Goal: Task Accomplishment & Management: Manage account settings

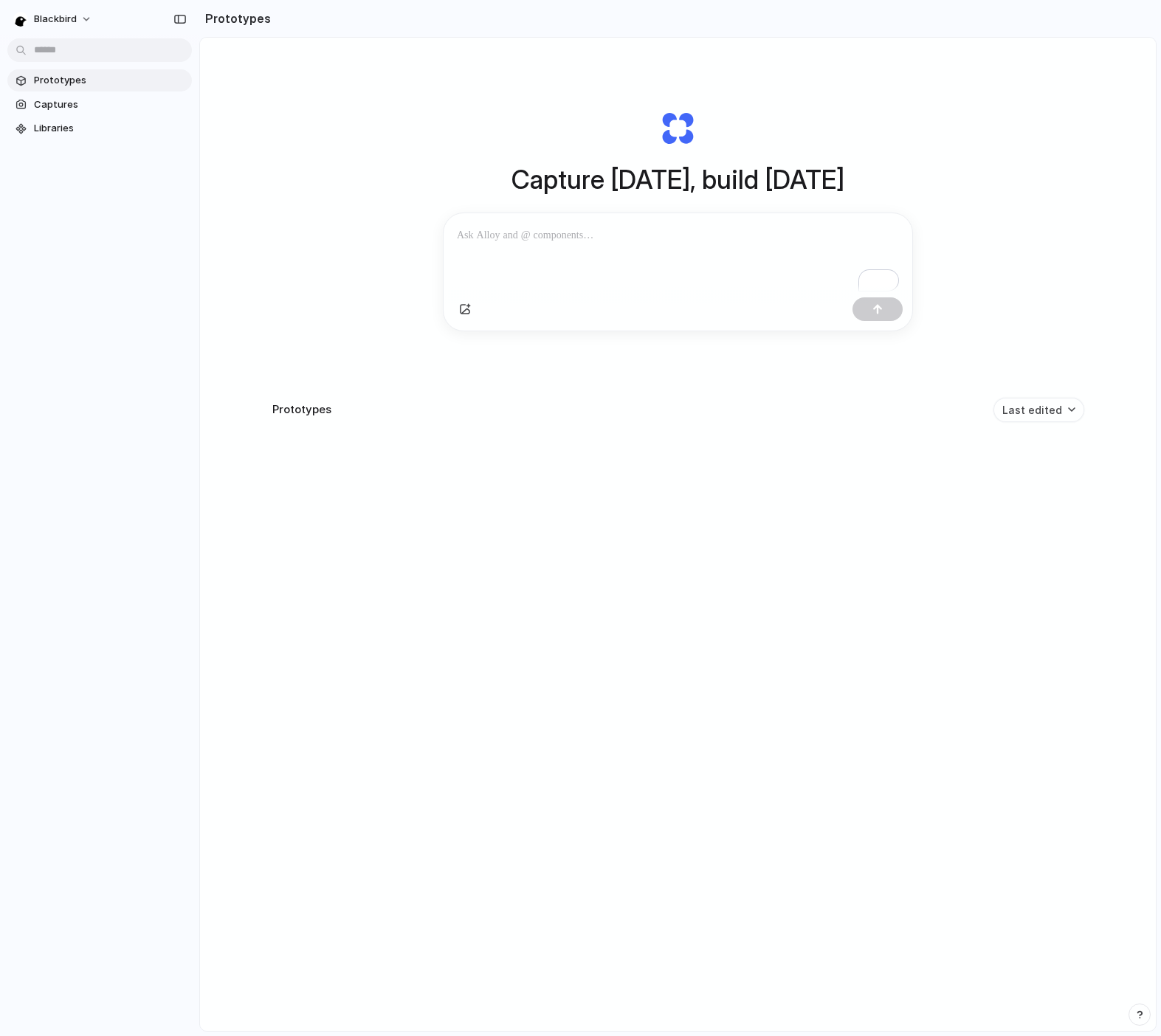
drag, startPoint x: 650, startPoint y: 175, endPoint x: 786, endPoint y: 177, distance: 136.0
click at [766, 177] on h1 "Capture [DATE], build [DATE]" at bounding box center [678, 180] width 333 height 39
click at [790, 177] on h1 "Capture [DATE], build [DATE]" at bounding box center [678, 180] width 333 height 39
drag, startPoint x: 821, startPoint y: 181, endPoint x: 591, endPoint y: 176, distance: 230.1
click at [591, 176] on h1 "Capture [DATE], build [DATE]" at bounding box center [678, 180] width 333 height 39
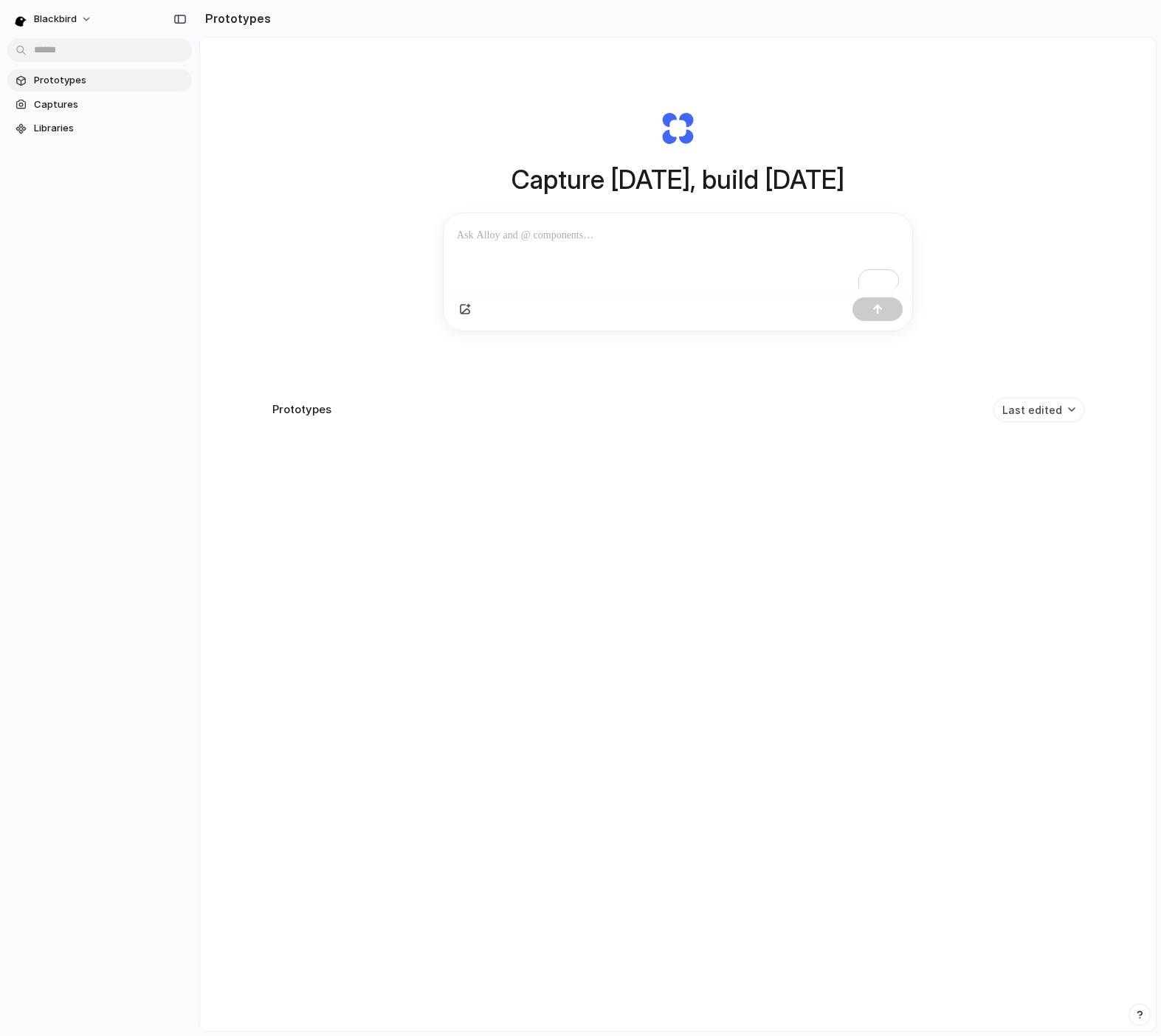
click at [591, 176] on h1 "Capture [DATE], build [DATE]" at bounding box center [678, 180] width 333 height 39
click at [61, 105] on span "Captures" at bounding box center [110, 104] width 152 height 15
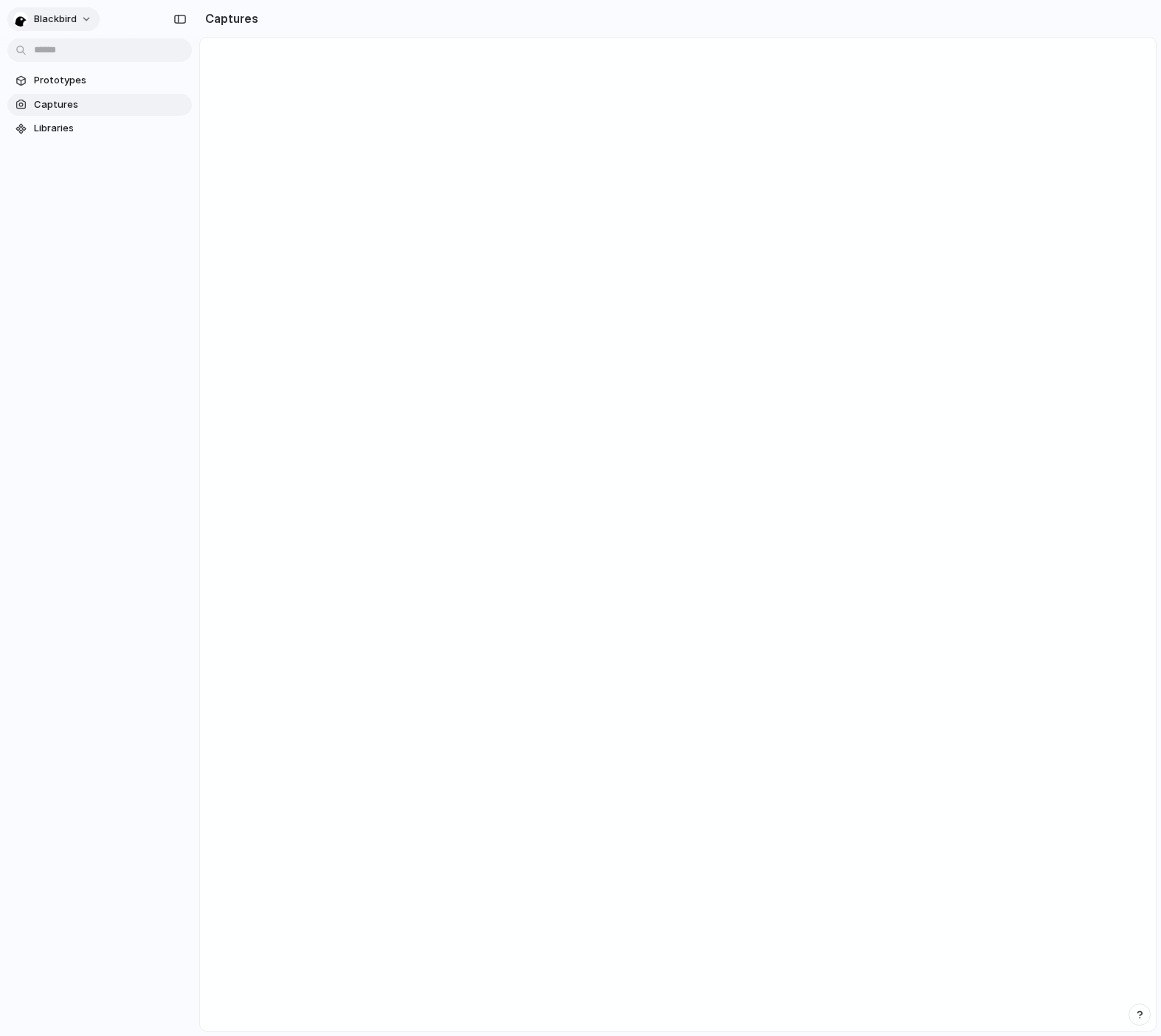
click at [58, 14] on span "blackbird" at bounding box center [56, 19] width 43 height 15
click at [58, 14] on div "Settings Invite members Change theme Change workspace Sign out" at bounding box center [580, 518] width 1161 height 1036
click at [93, 80] on span "Prototypes" at bounding box center [110, 80] width 152 height 15
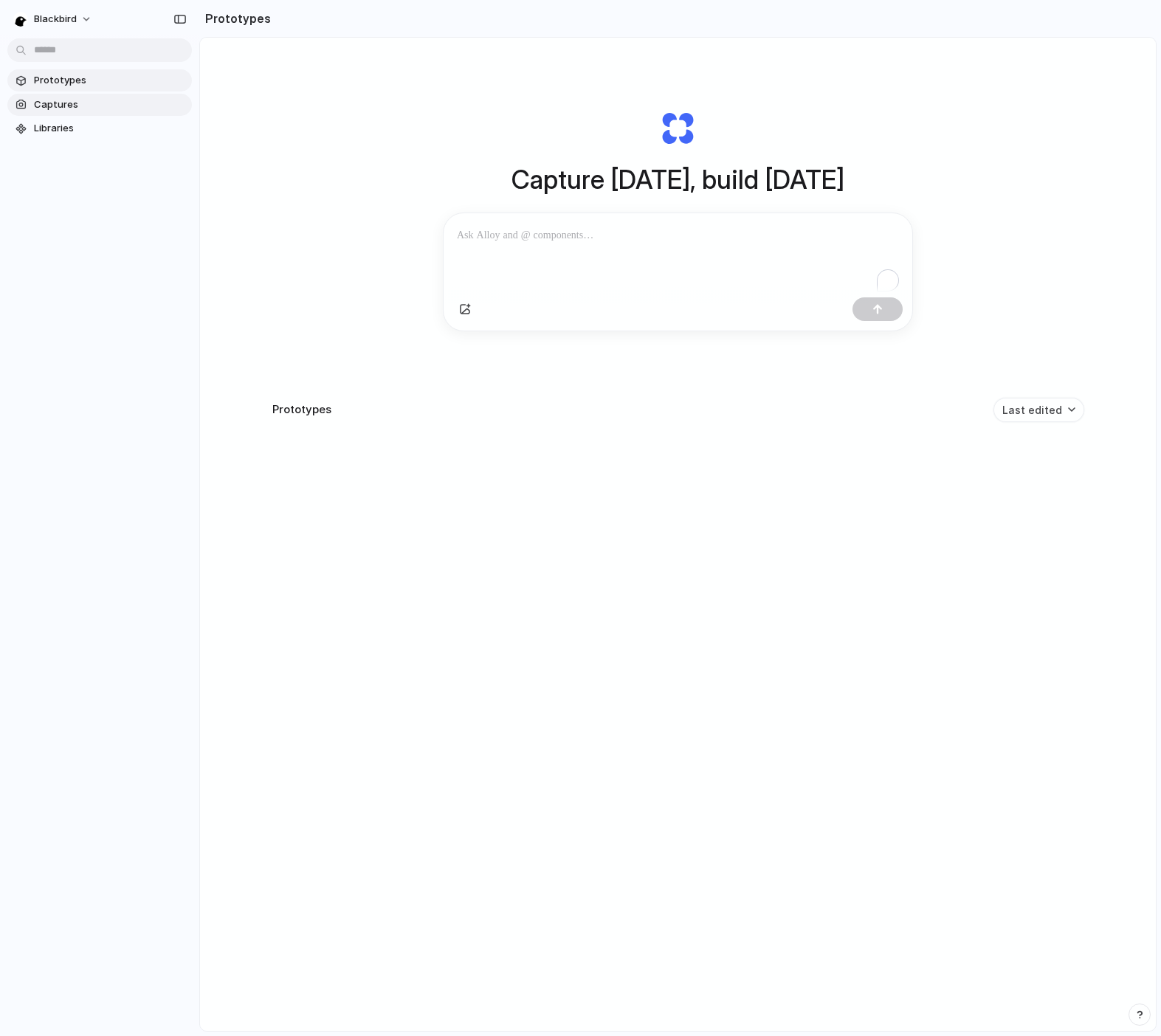
click at [90, 107] on span "Captures" at bounding box center [110, 104] width 152 height 15
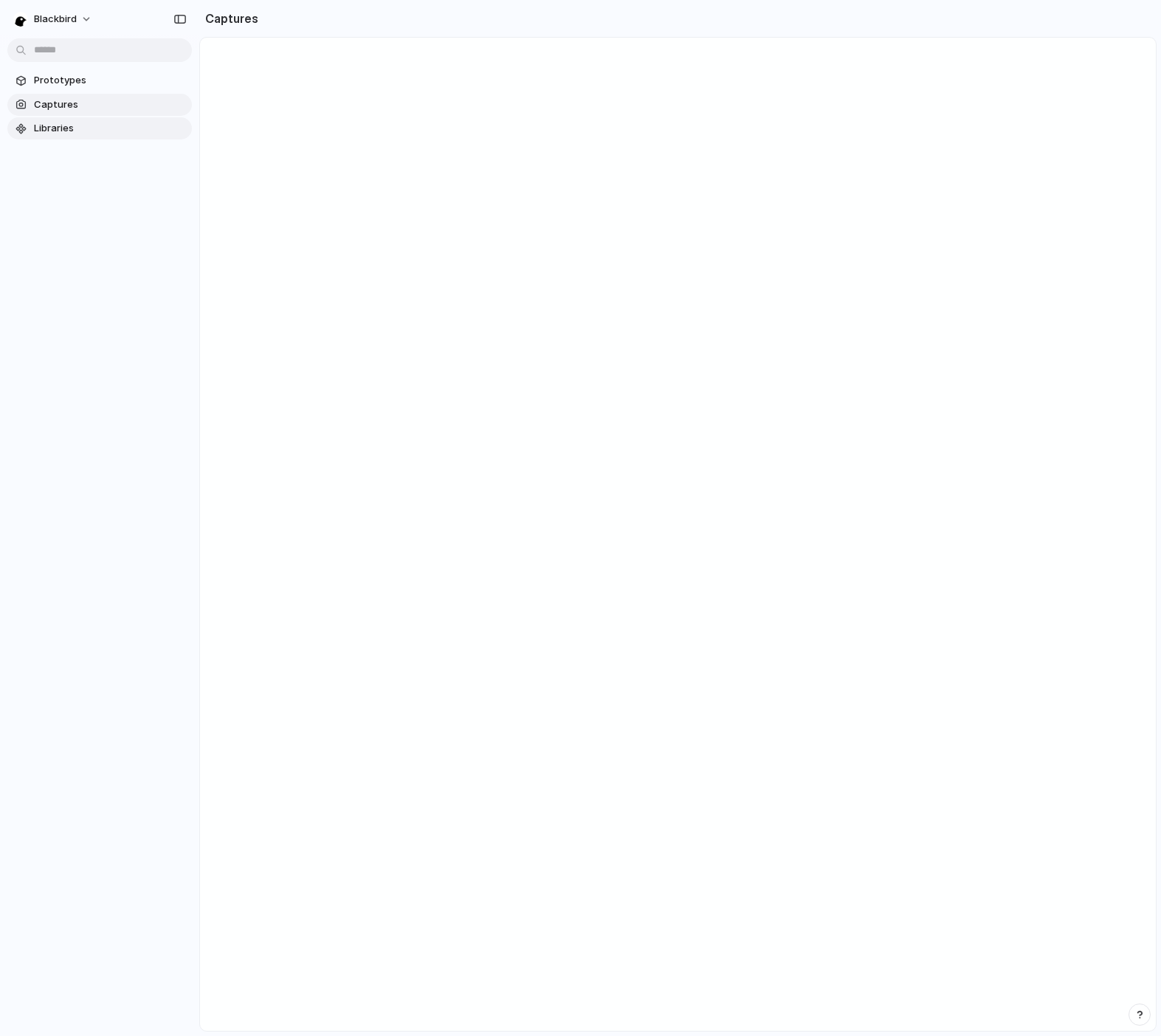
click at [87, 131] on span "Libraries" at bounding box center [110, 128] width 152 height 15
click at [87, 81] on span "Prototypes" at bounding box center [110, 80] width 152 height 15
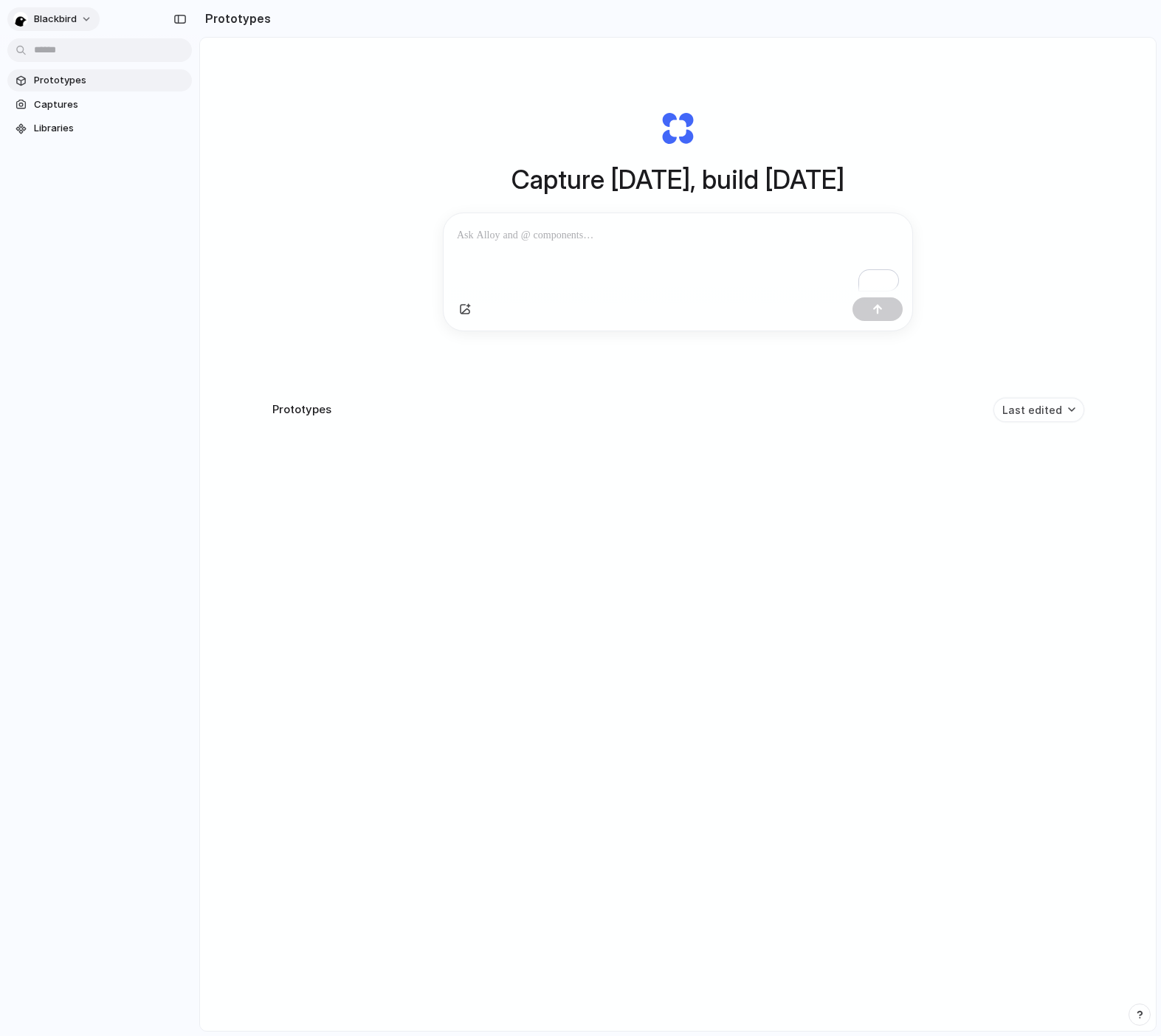
click at [87, 11] on button "blackbird" at bounding box center [54, 20] width 92 height 24
click at [206, 124] on span "Main App" at bounding box center [186, 123] width 43 height 15
click at [78, 17] on button "blackbird" at bounding box center [54, 20] width 92 height 24
click at [189, 152] on span "Proto App" at bounding box center [187, 146] width 46 height 15
click at [210, 131] on li "Light" at bounding box center [201, 124] width 87 height 24
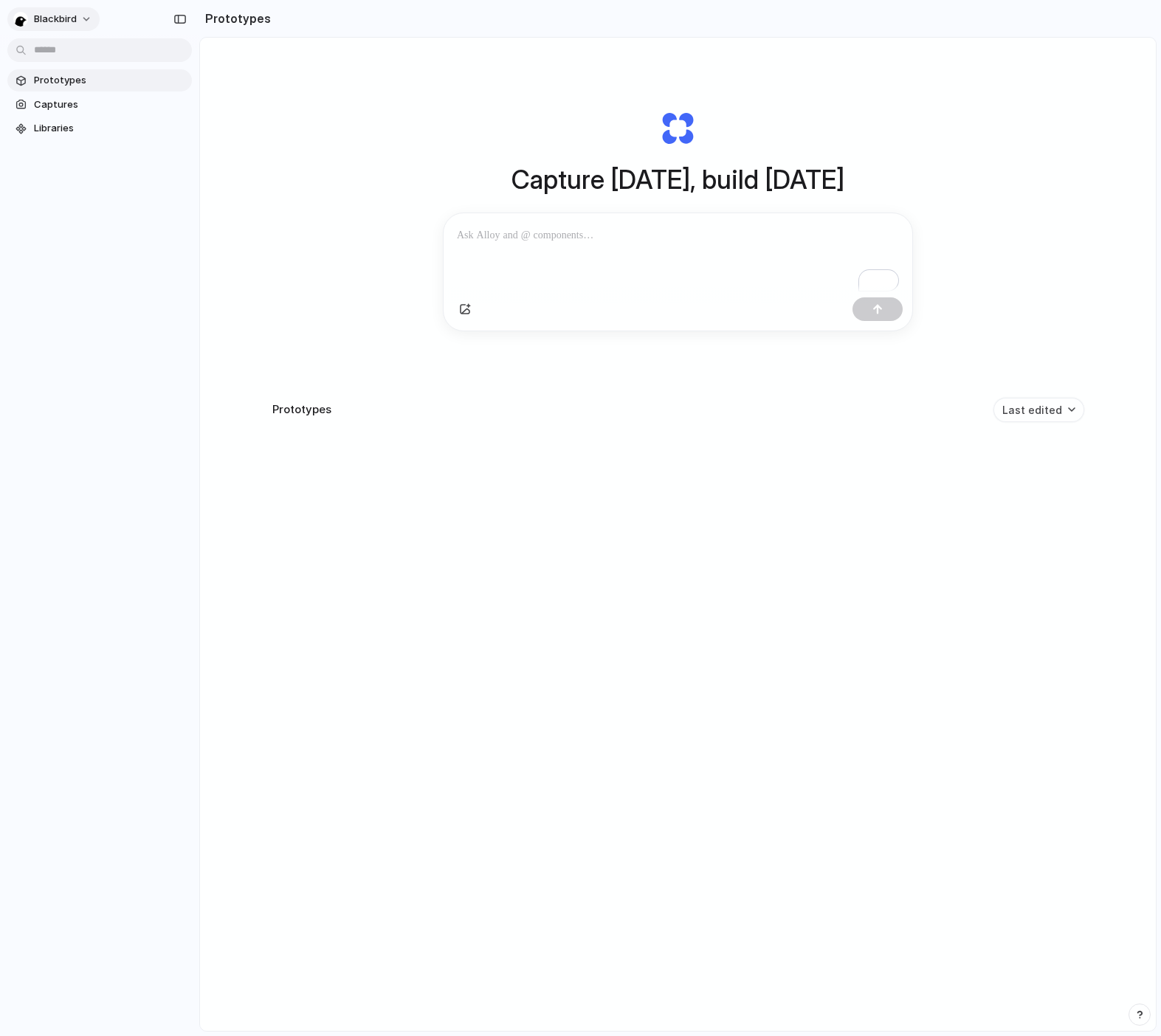
click at [89, 19] on button "blackbird" at bounding box center [54, 20] width 92 height 24
click at [196, 145] on li "Dark" at bounding box center [201, 147] width 87 height 24
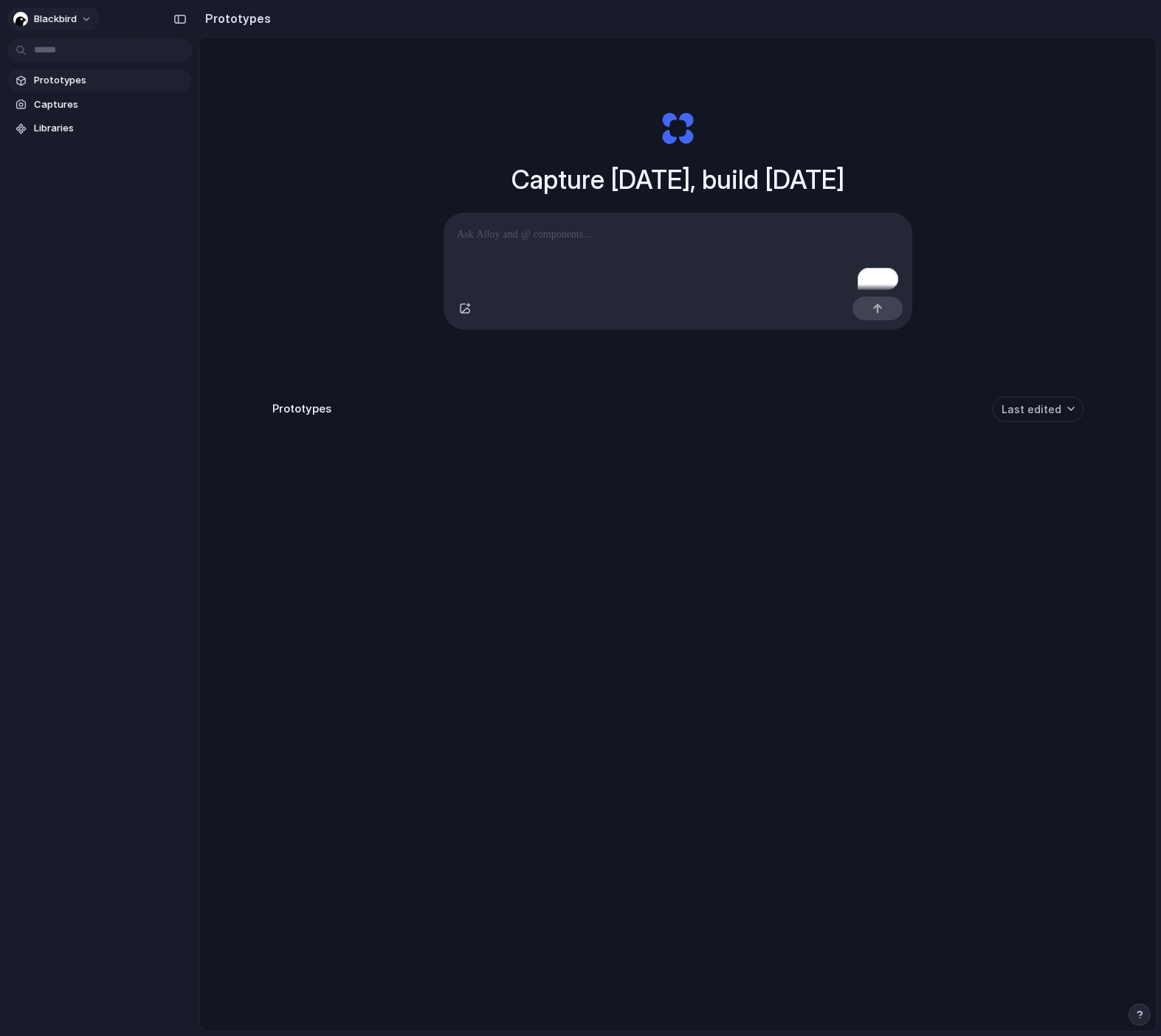
click at [83, 17] on button "blackbird" at bounding box center [54, 20] width 92 height 24
click at [92, 79] on span "Invite members" at bounding box center [70, 76] width 71 height 15
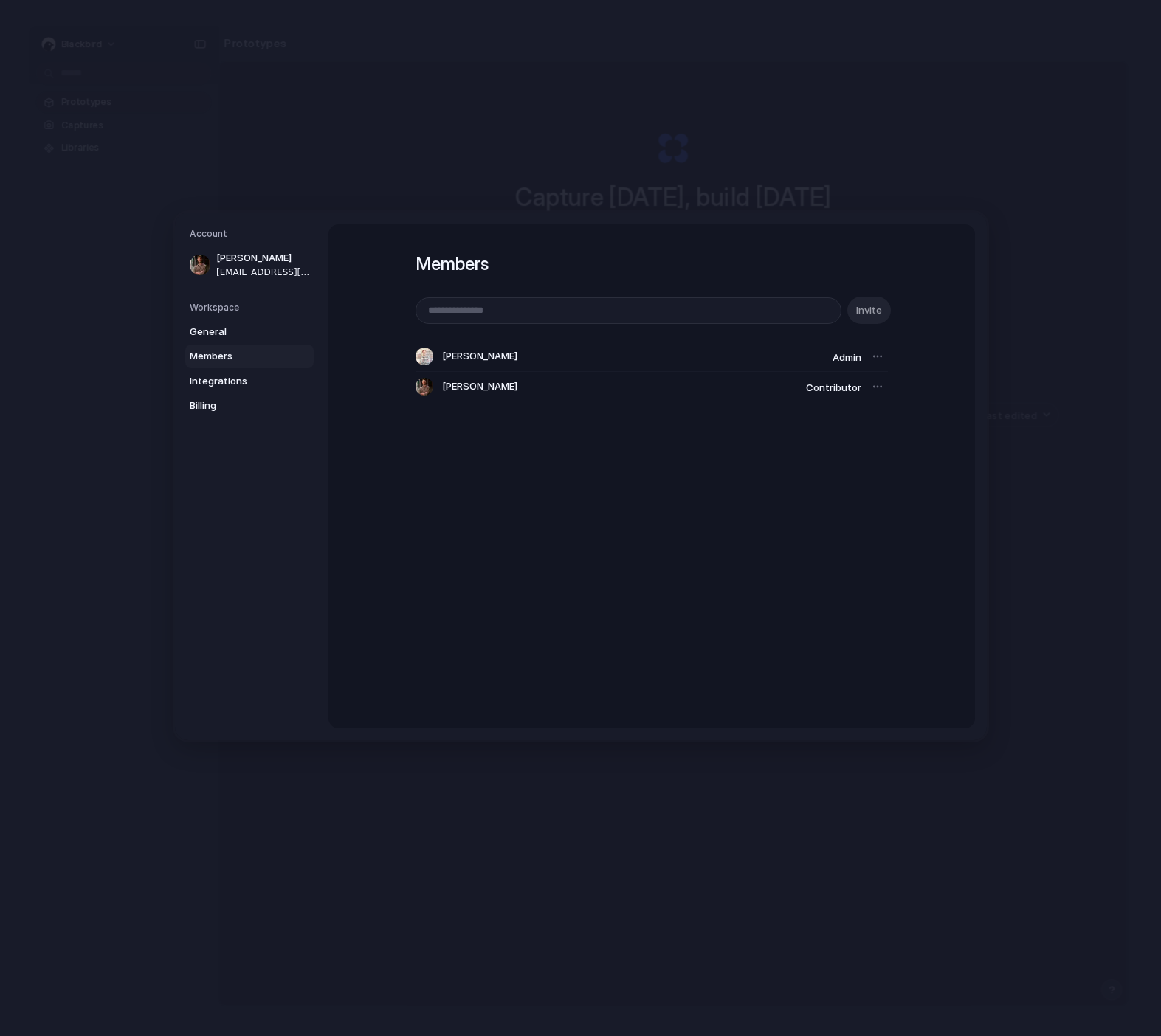
drag, startPoint x: 456, startPoint y: 358, endPoint x: 445, endPoint y: 357, distance: 11.0
click at [445, 357] on div "Luc Fagerberg" at bounding box center [621, 356] width 412 height 18
drag, startPoint x: 569, startPoint y: 357, endPoint x: 584, endPoint y: 358, distance: 15.0
click at [584, 358] on div "Luc Fagerberg" at bounding box center [621, 356] width 412 height 18
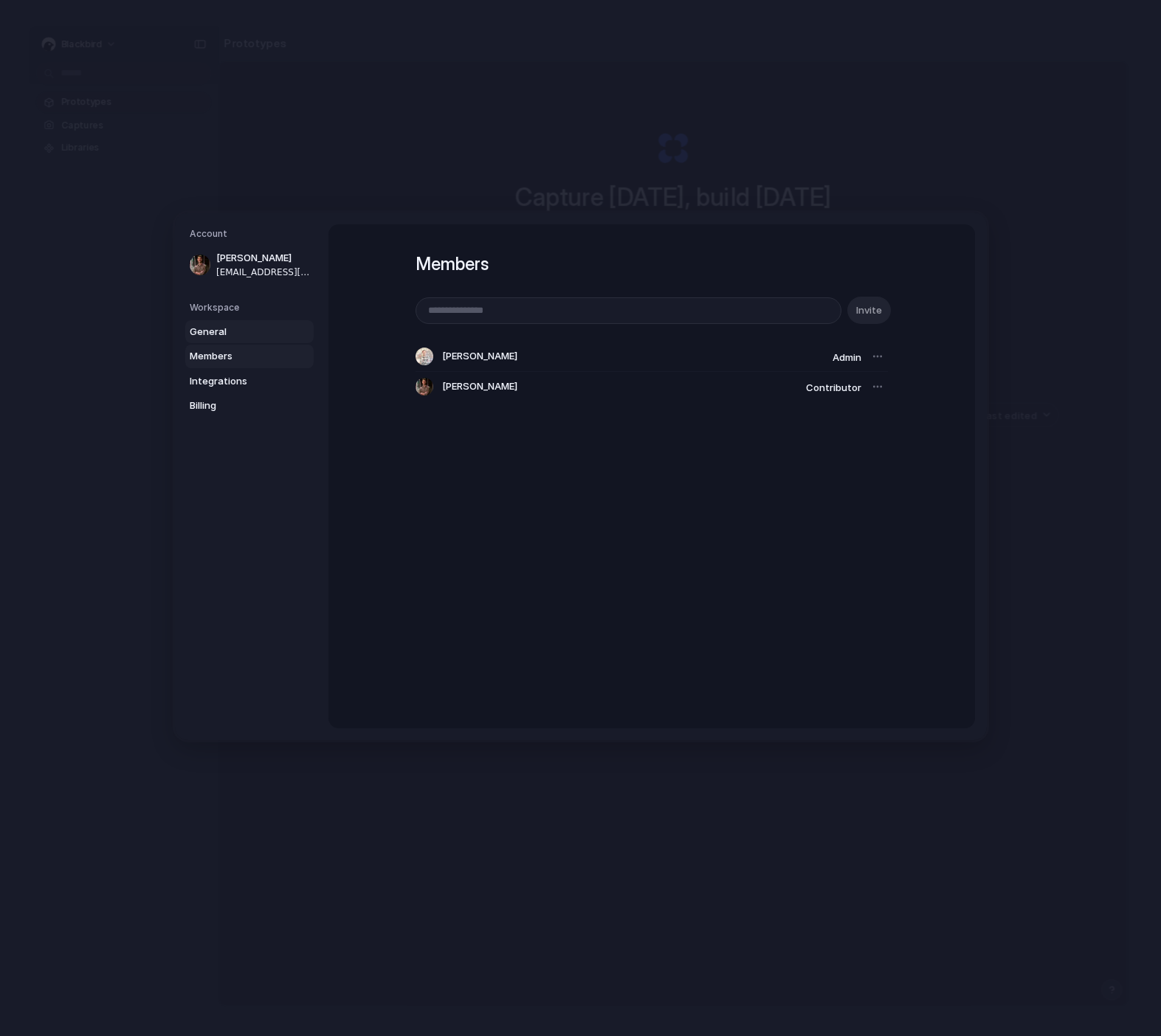
click at [241, 330] on span "General" at bounding box center [237, 332] width 94 height 15
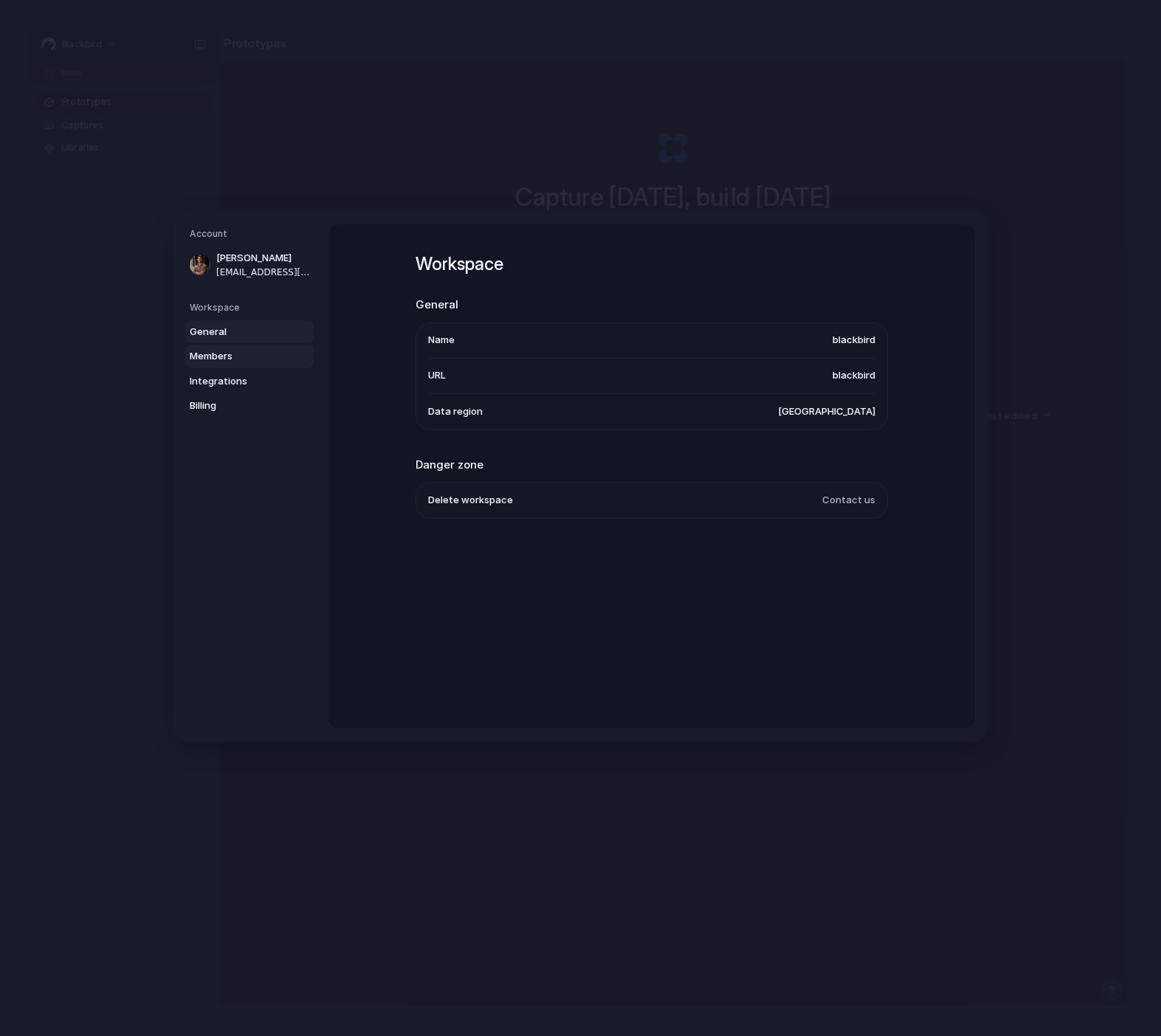
click at [249, 350] on span "Members" at bounding box center [237, 356] width 94 height 15
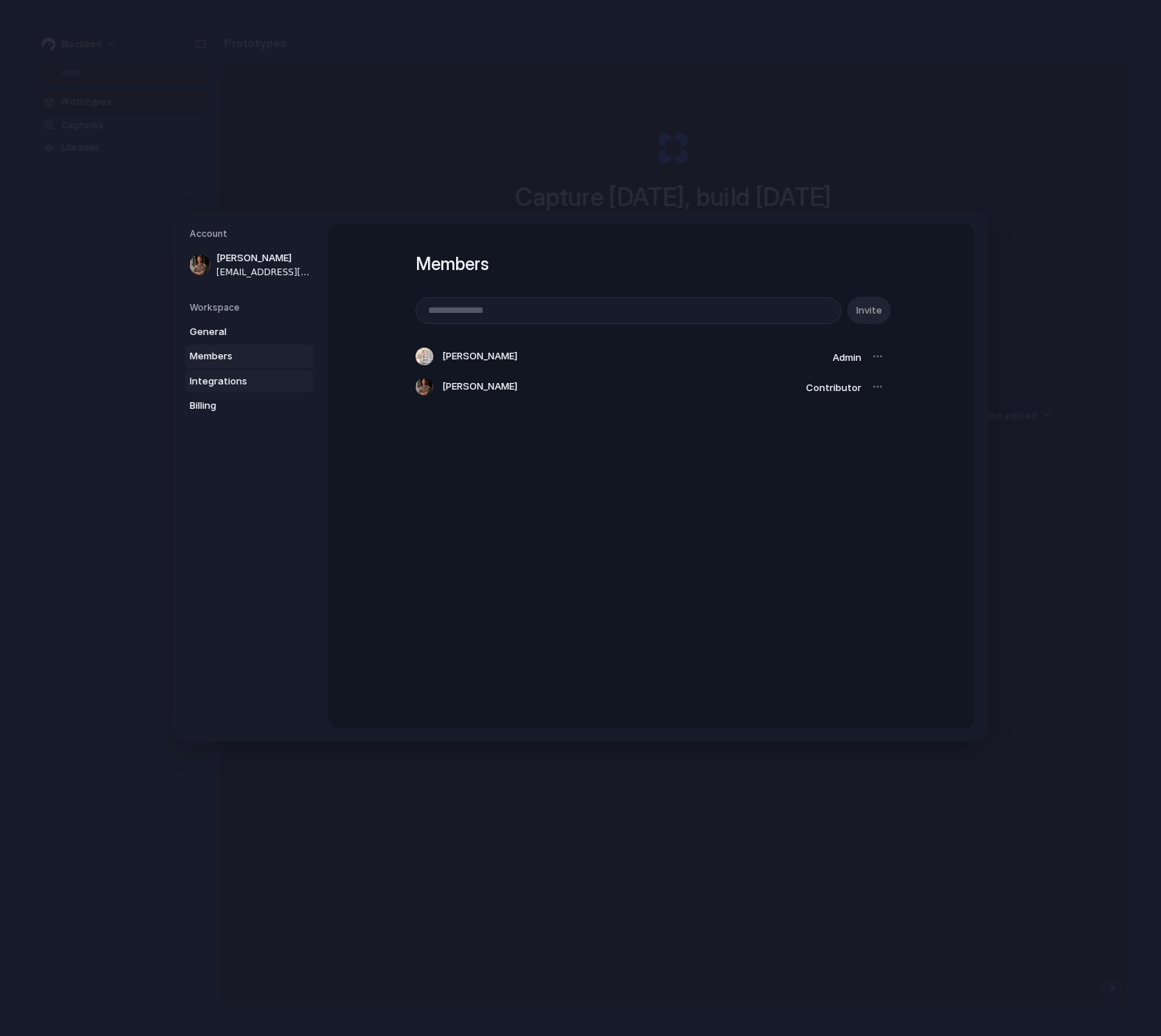
click at [249, 383] on span "Integrations" at bounding box center [237, 381] width 94 height 15
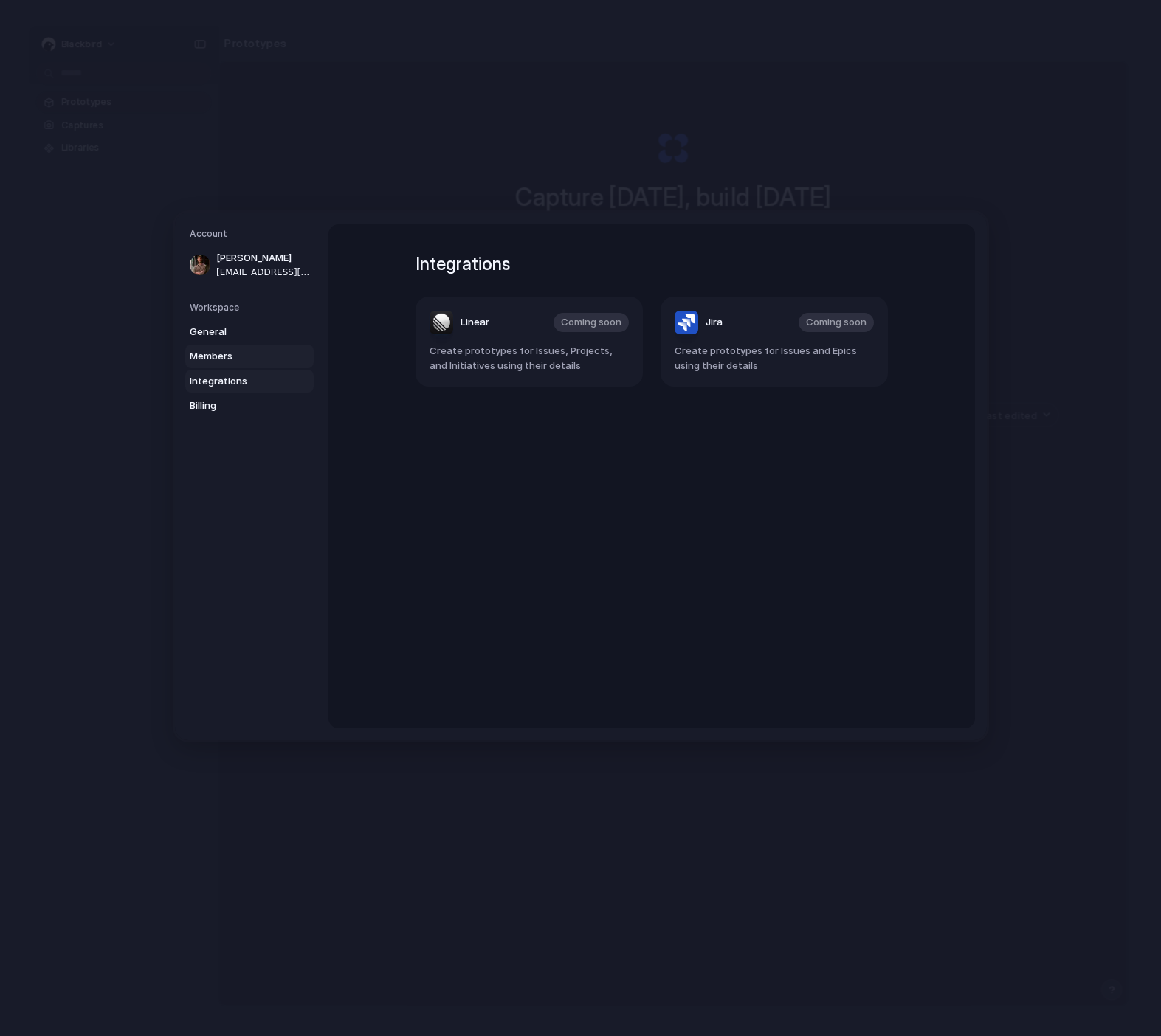
click at [249, 361] on span "Members" at bounding box center [237, 356] width 94 height 15
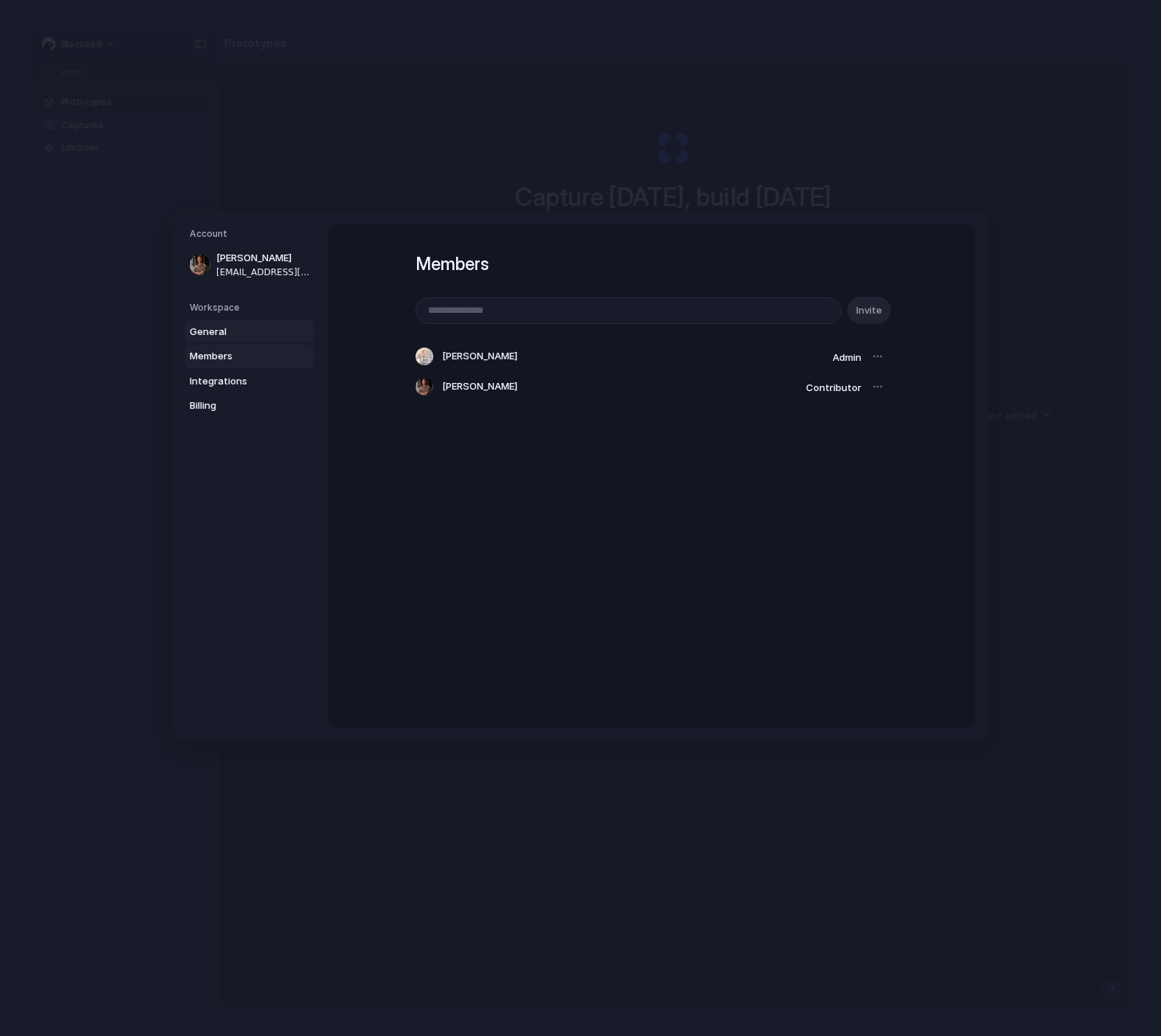
click at [248, 341] on link "General" at bounding box center [249, 332] width 129 height 24
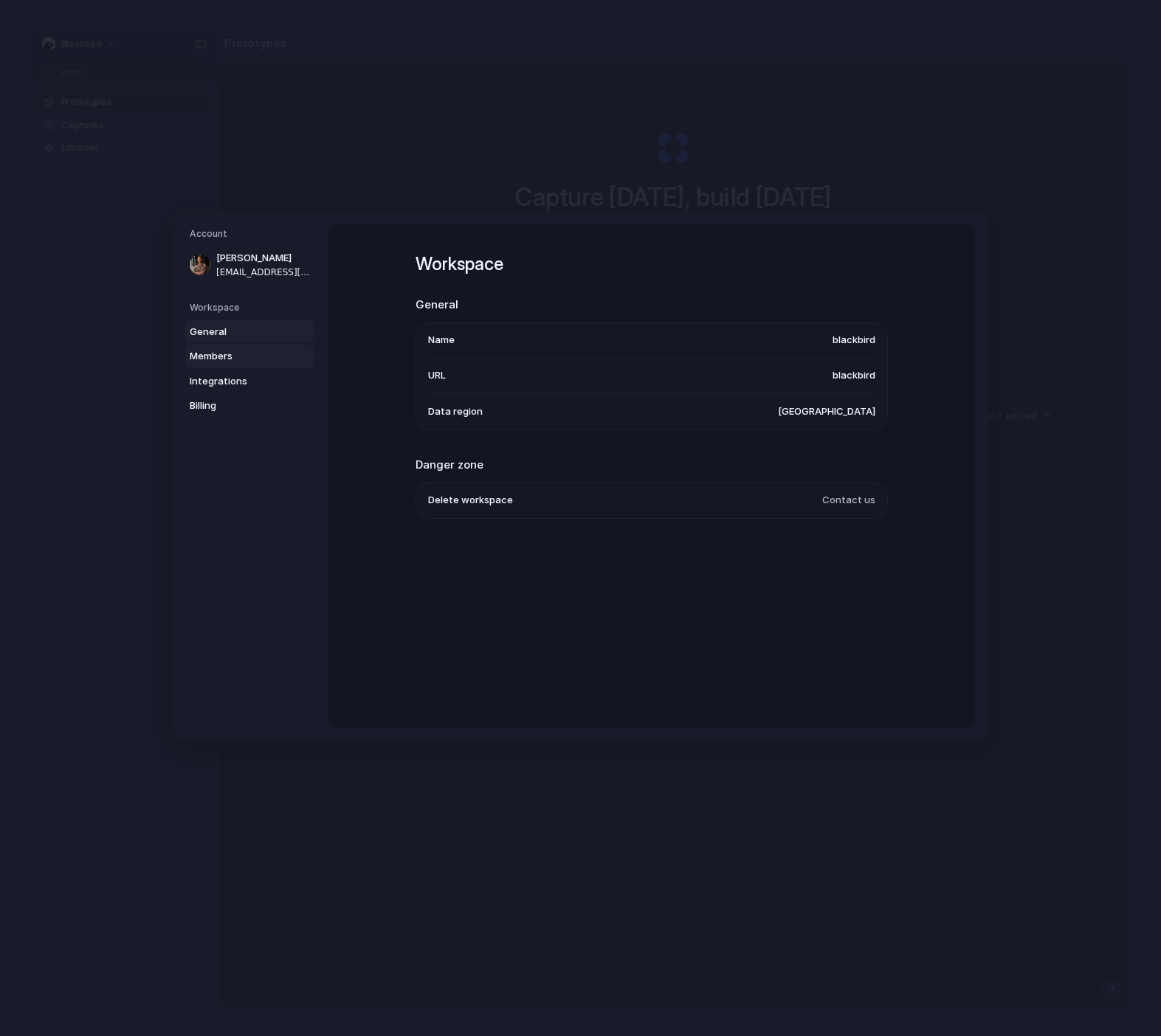
click at [255, 364] on link "Members" at bounding box center [249, 356] width 129 height 24
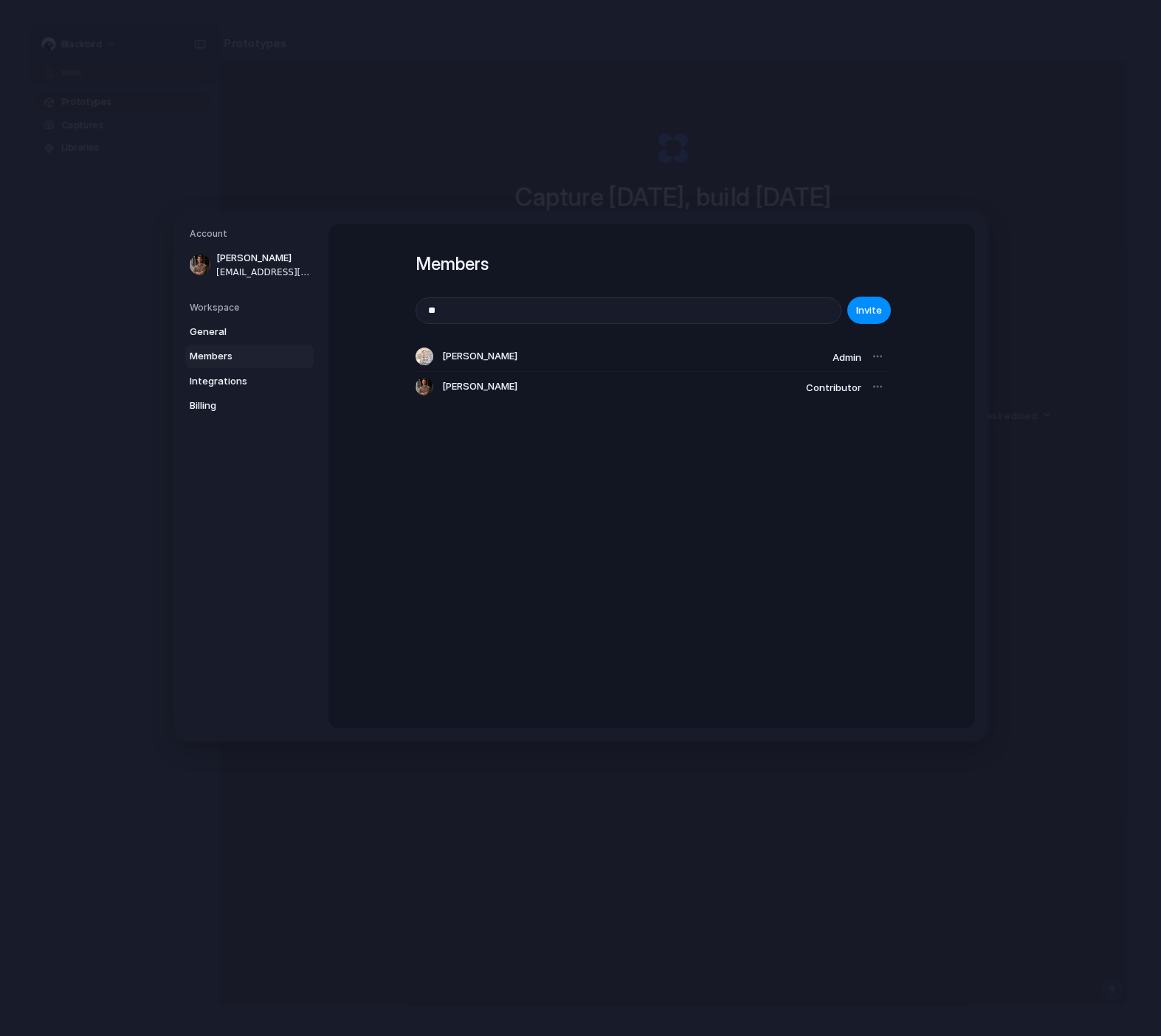
type input "*"
type input "**********"
click at [870, 316] on span "Invite" at bounding box center [869, 310] width 26 height 15
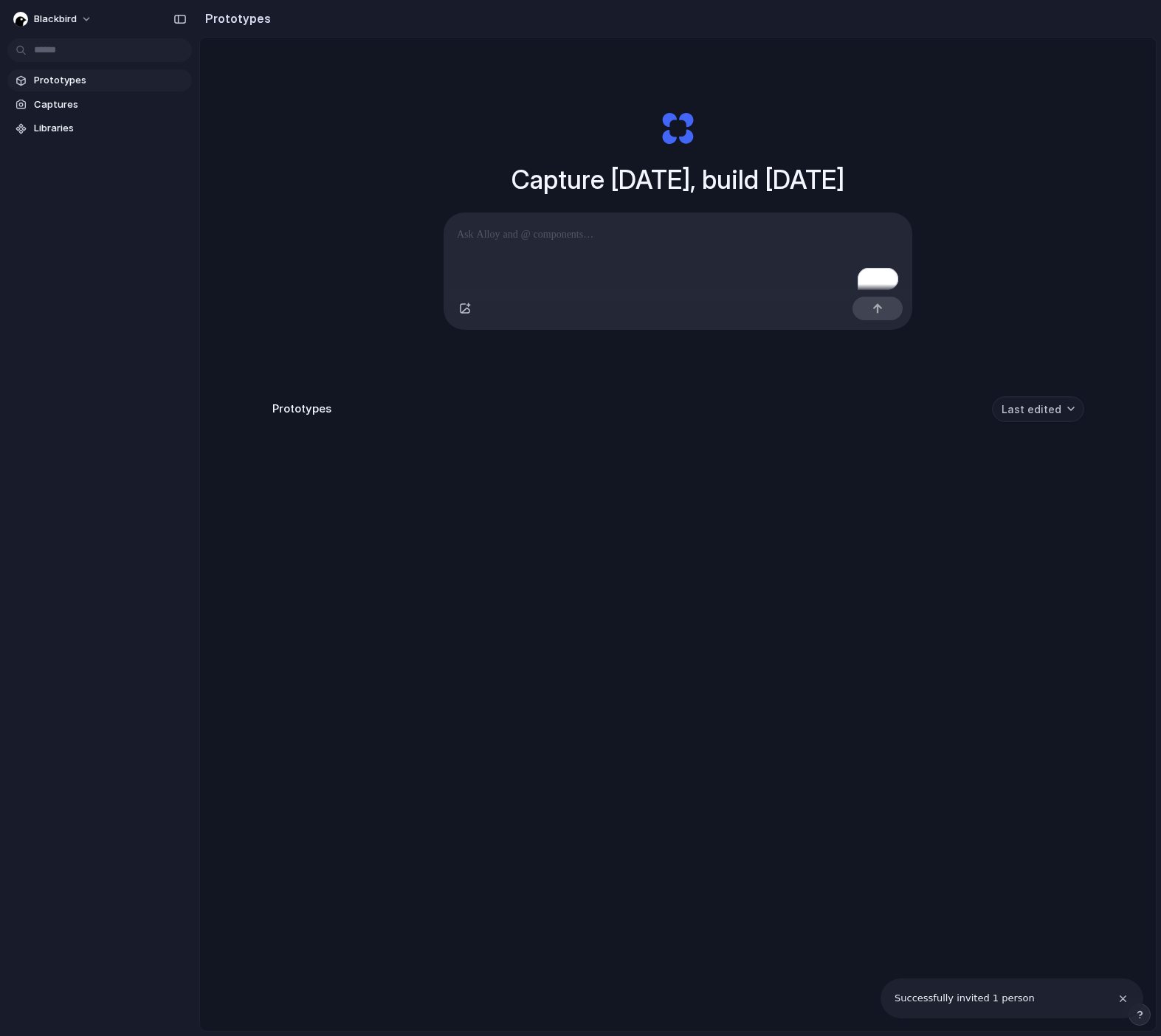
click at [1060, 408] on button "Last edited" at bounding box center [1038, 409] width 92 height 26
click at [1060, 408] on div "Last edited Last created Alphabetical" at bounding box center [580, 518] width 1161 height 1036
click at [1060, 408] on button "Last edited" at bounding box center [1038, 409] width 92 height 26
click at [1060, 408] on div "Last edited Last created Alphabetical" at bounding box center [580, 518] width 1161 height 1036
click at [242, 27] on div "Prototypes" at bounding box center [235, 19] width 72 height 29
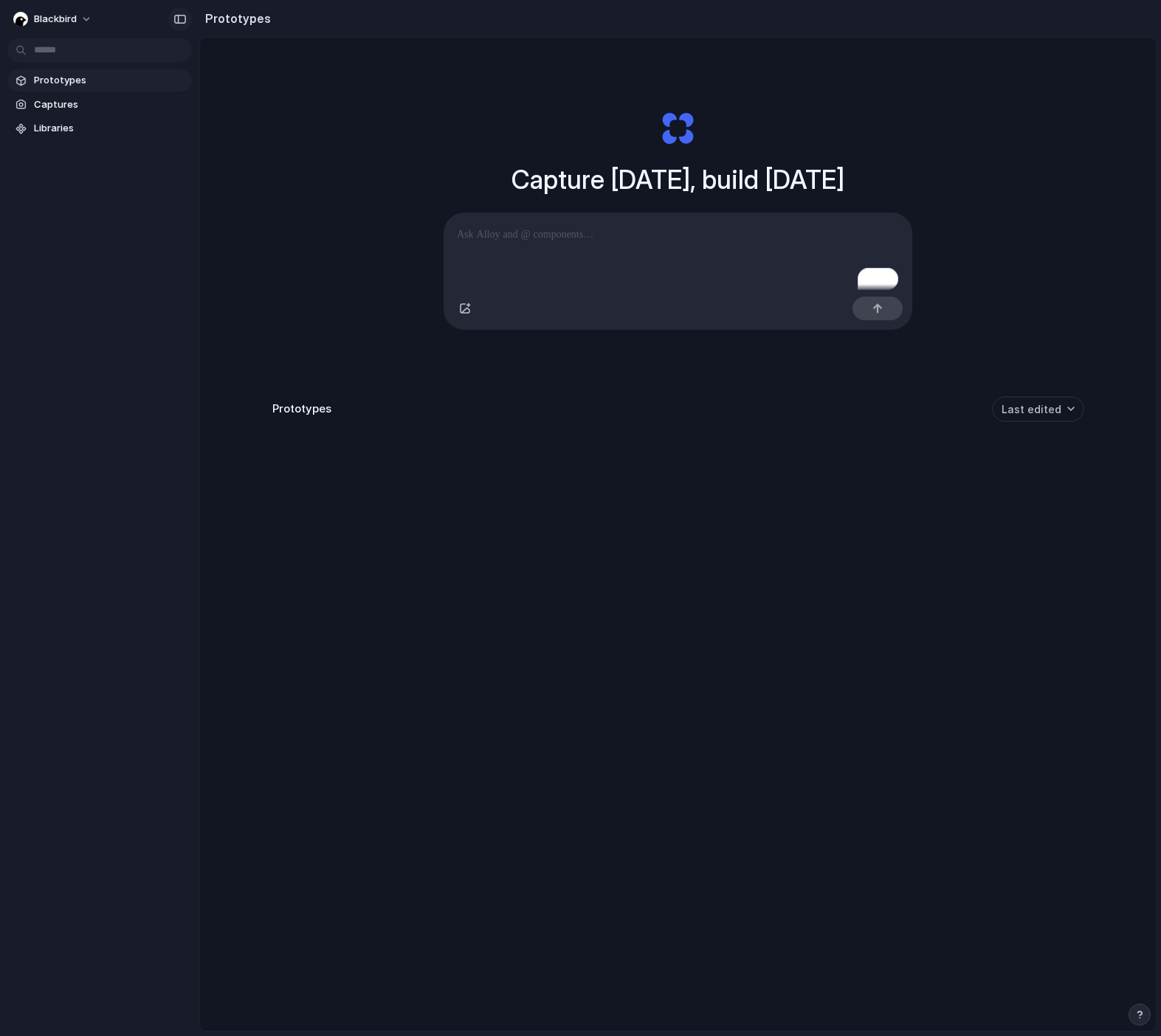
click at [185, 20] on div "button" at bounding box center [181, 19] width 14 height 11
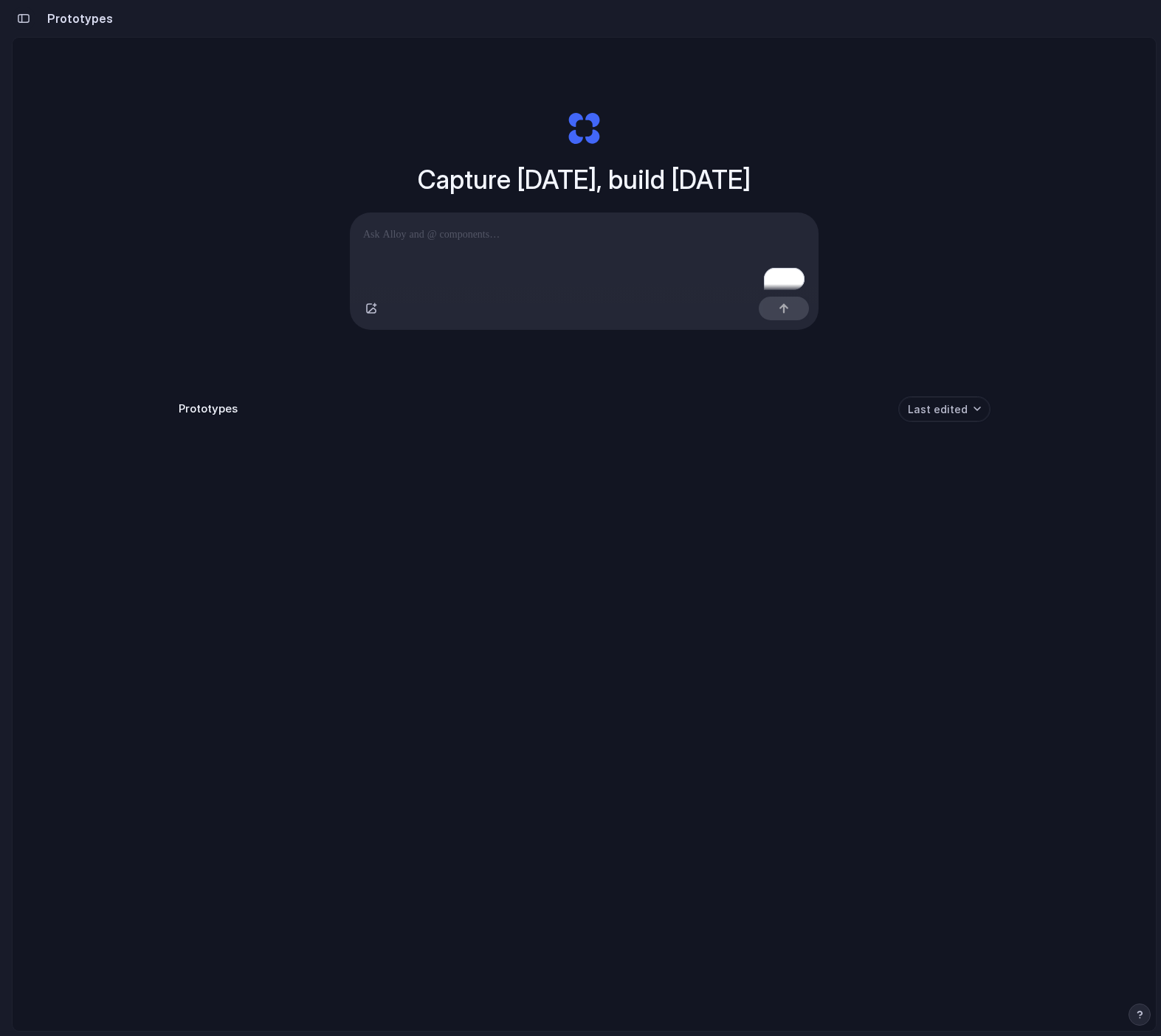
click at [34, 17] on button "button" at bounding box center [24, 19] width 24 height 24
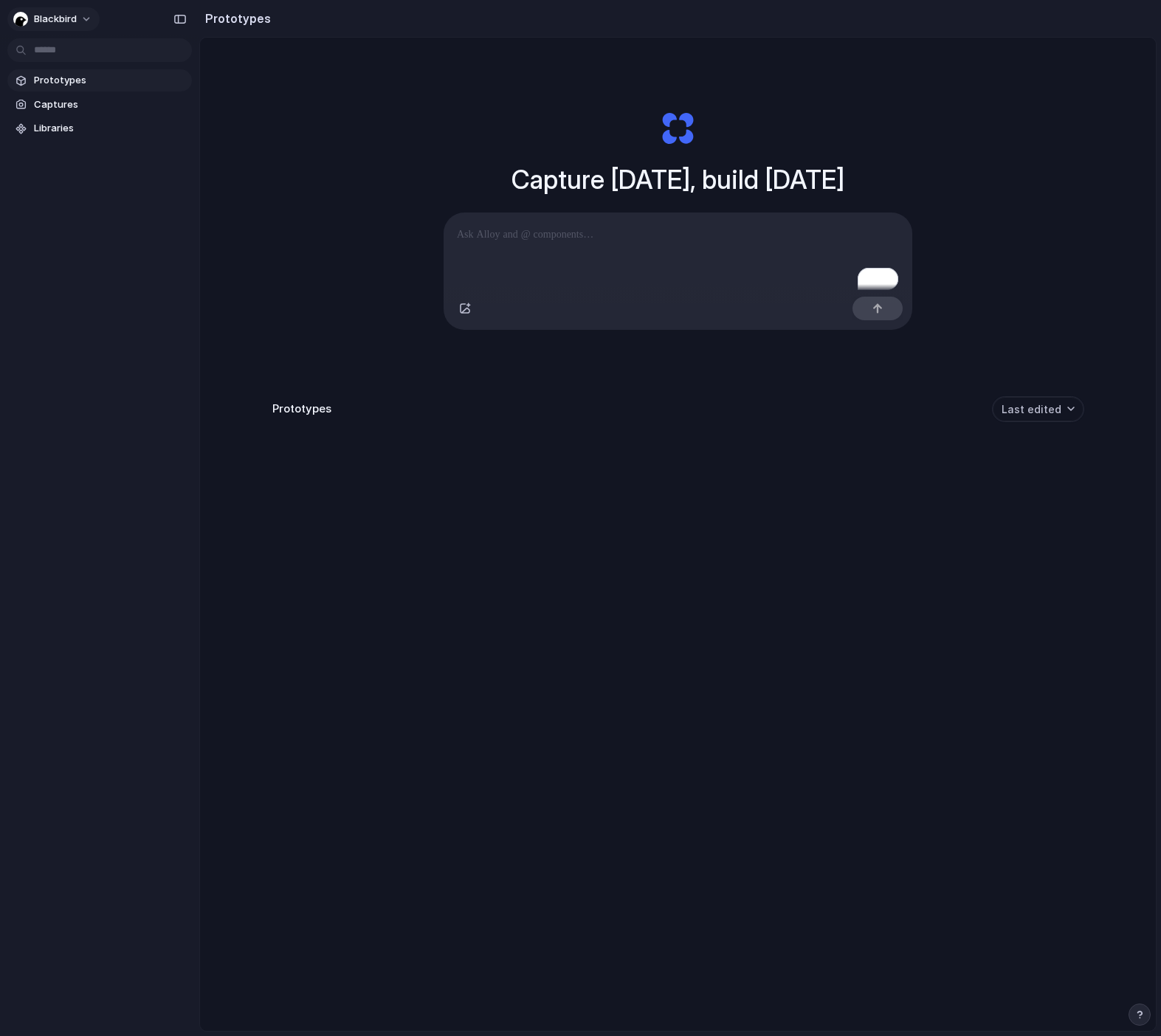
click at [59, 26] on span "blackbird" at bounding box center [56, 19] width 43 height 15
click at [71, 73] on span "Invite members" at bounding box center [70, 76] width 71 height 15
